Goal: Transaction & Acquisition: Purchase product/service

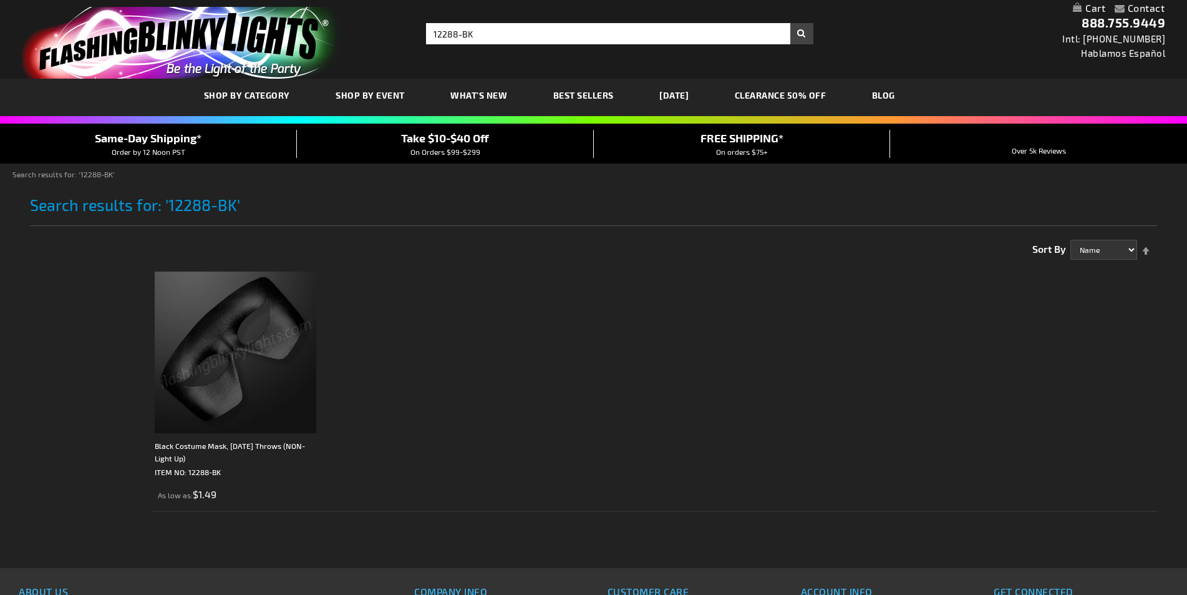
click at [281, 351] on img at bounding box center [236, 352] width 162 height 162
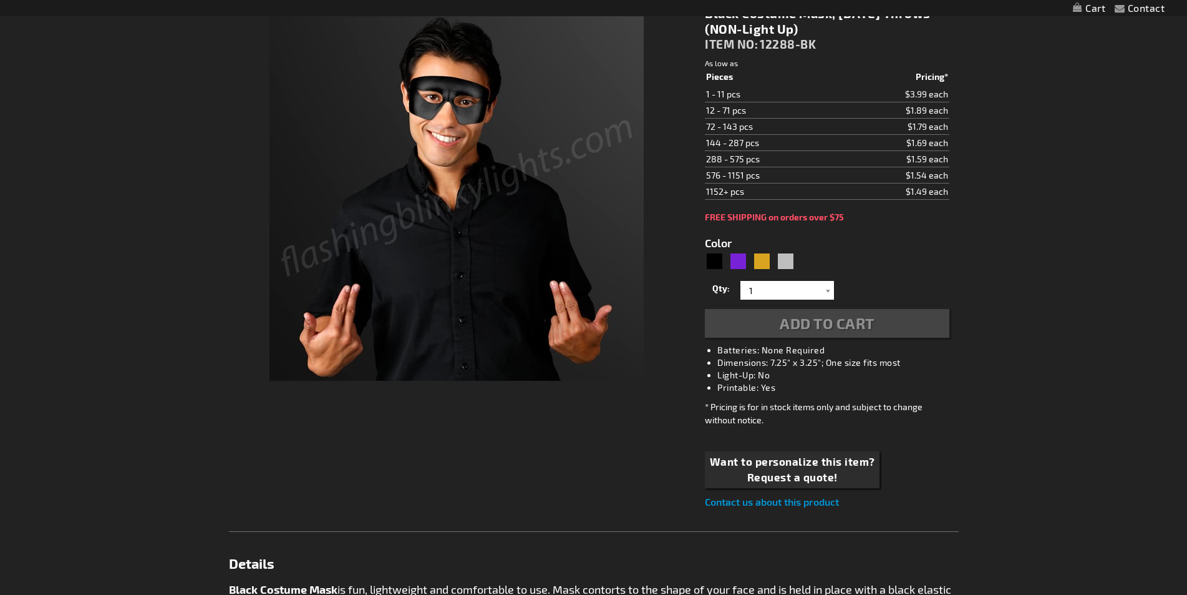
type input "5631"
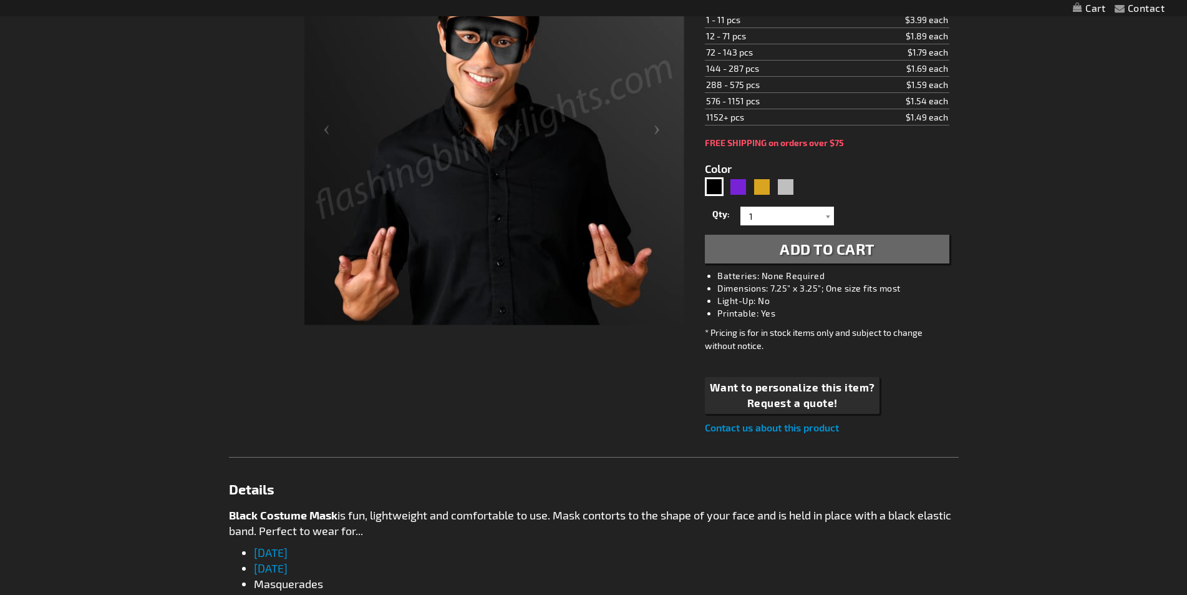
scroll to position [437, 0]
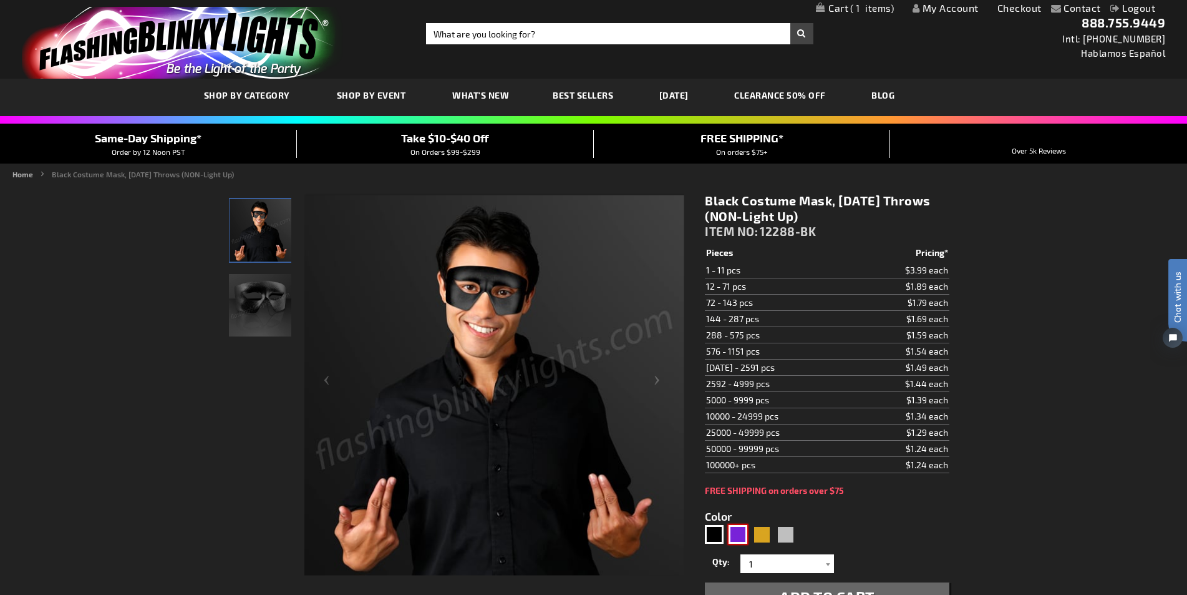
click at [743, 533] on div "Purple" at bounding box center [738, 534] width 19 height 19
type input "5640"
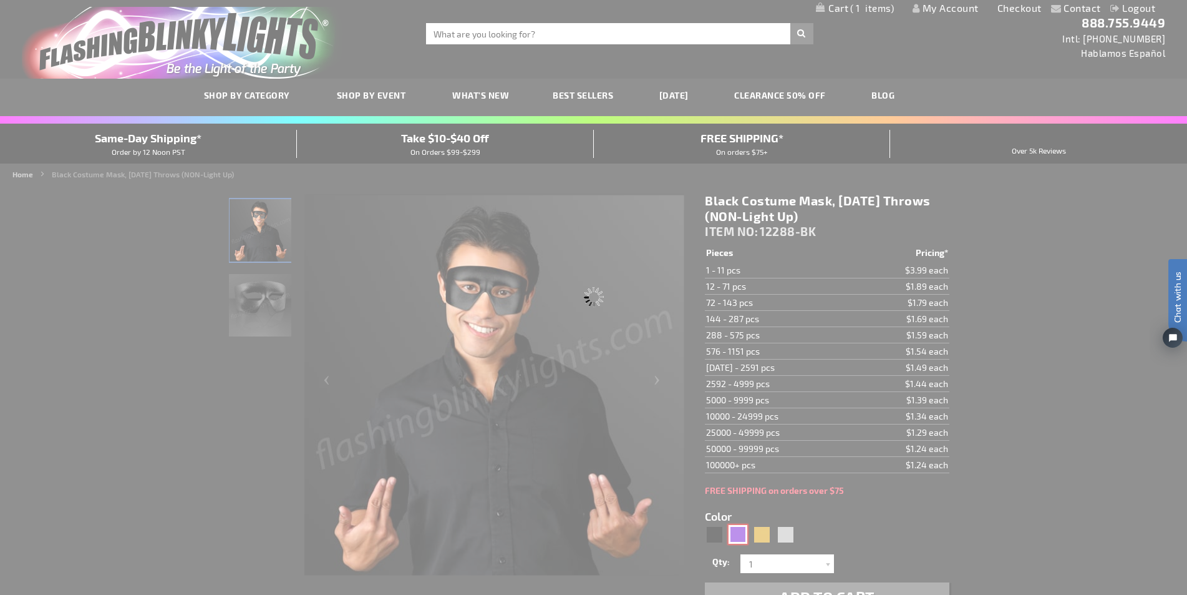
type input "12288-PR"
type input "Customize - Purple Masks, [DATE] Party Favors (NON-Light Up) - ITEM NO: 12288-PR"
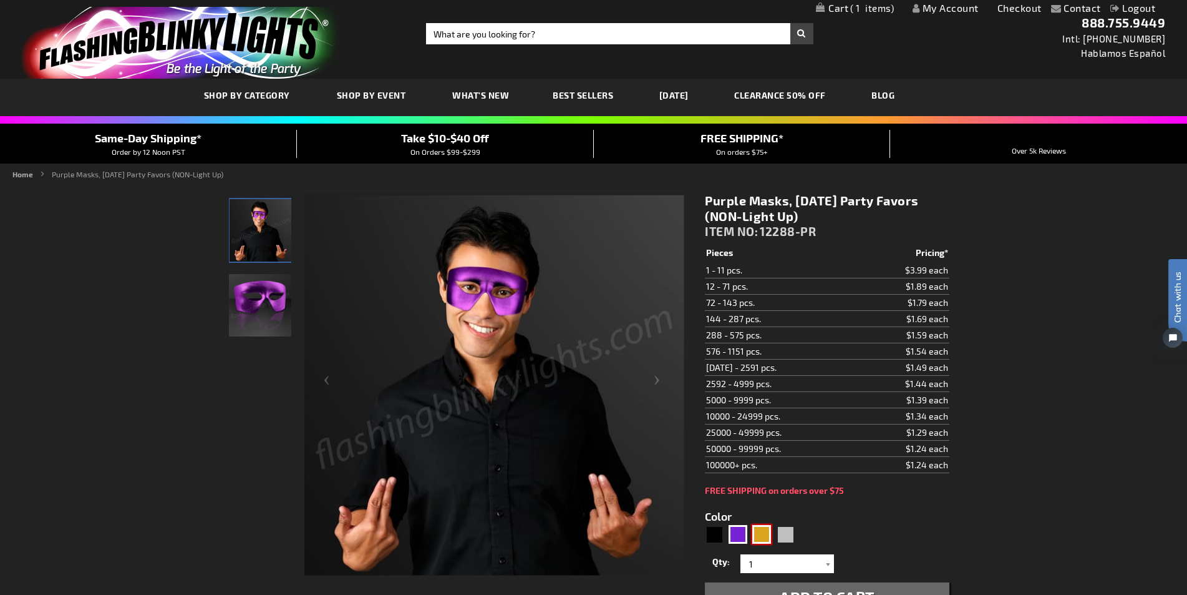
click at [766, 527] on div "Gold" at bounding box center [761, 534] width 19 height 19
type input "5633"
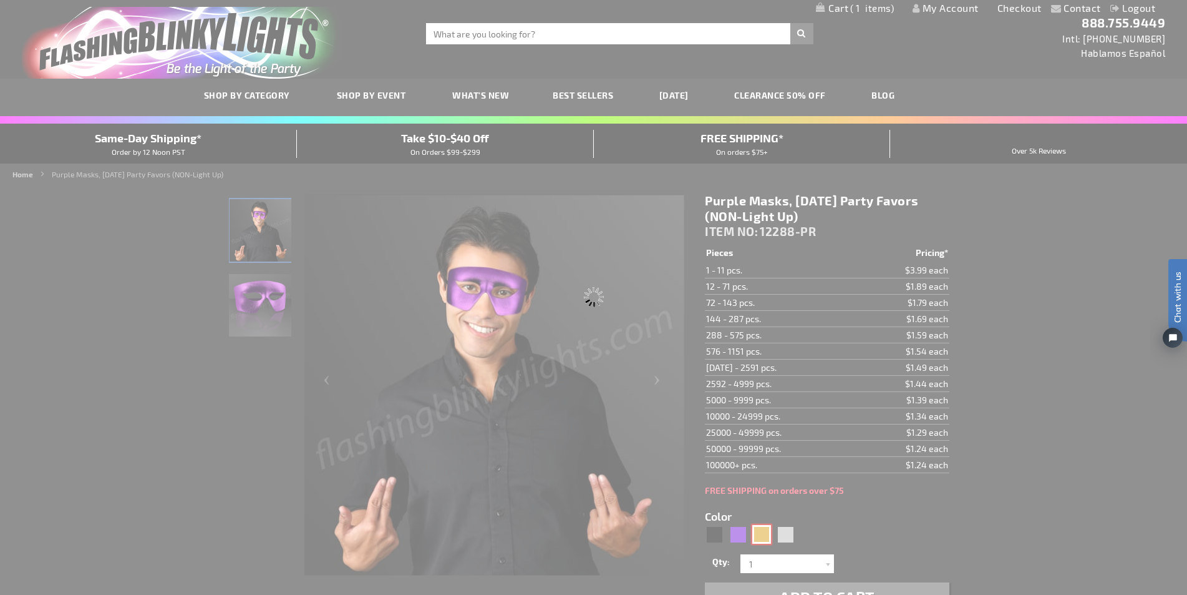
type input "12288-GD"
type input "Customize - Gold Masks for [DATE] (NON-Light Up) - ITEM NO: 12288-GD"
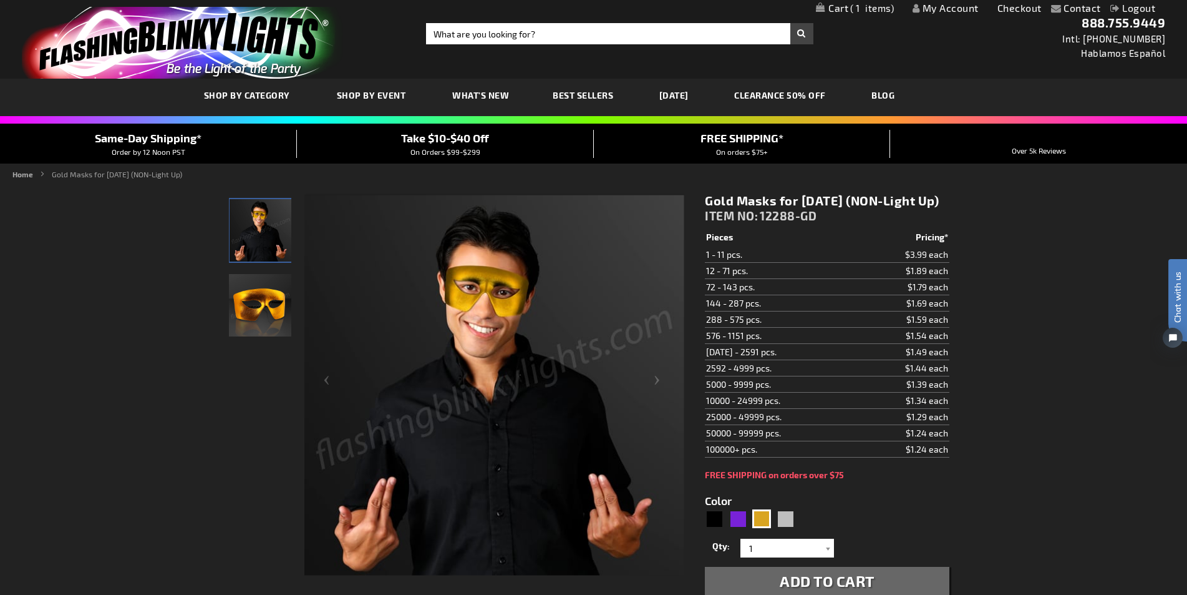
click at [802, 529] on form "Color 5633 Qty 1 2 3" at bounding box center [827, 537] width 244 height 115
click at [764, 528] on div "Gold" at bounding box center [761, 518] width 19 height 19
click at [797, 529] on div "5633" at bounding box center [752, 519] width 95 height 20
click at [787, 528] on div "Silver" at bounding box center [785, 518] width 19 height 19
type input "5644"
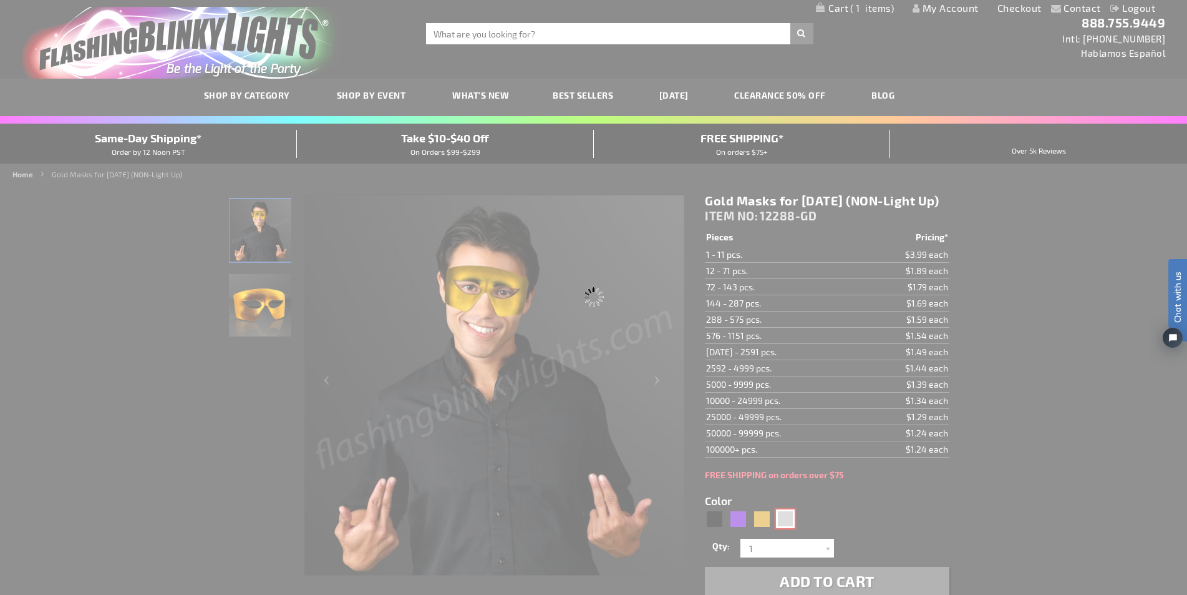
type input "12288-SL"
type input "Customize - Silver [DATE] Mask (NON-Light Up) - ITEM NO: 12288-SL"
